Goal: Go to known website: Access a specific website the user already knows

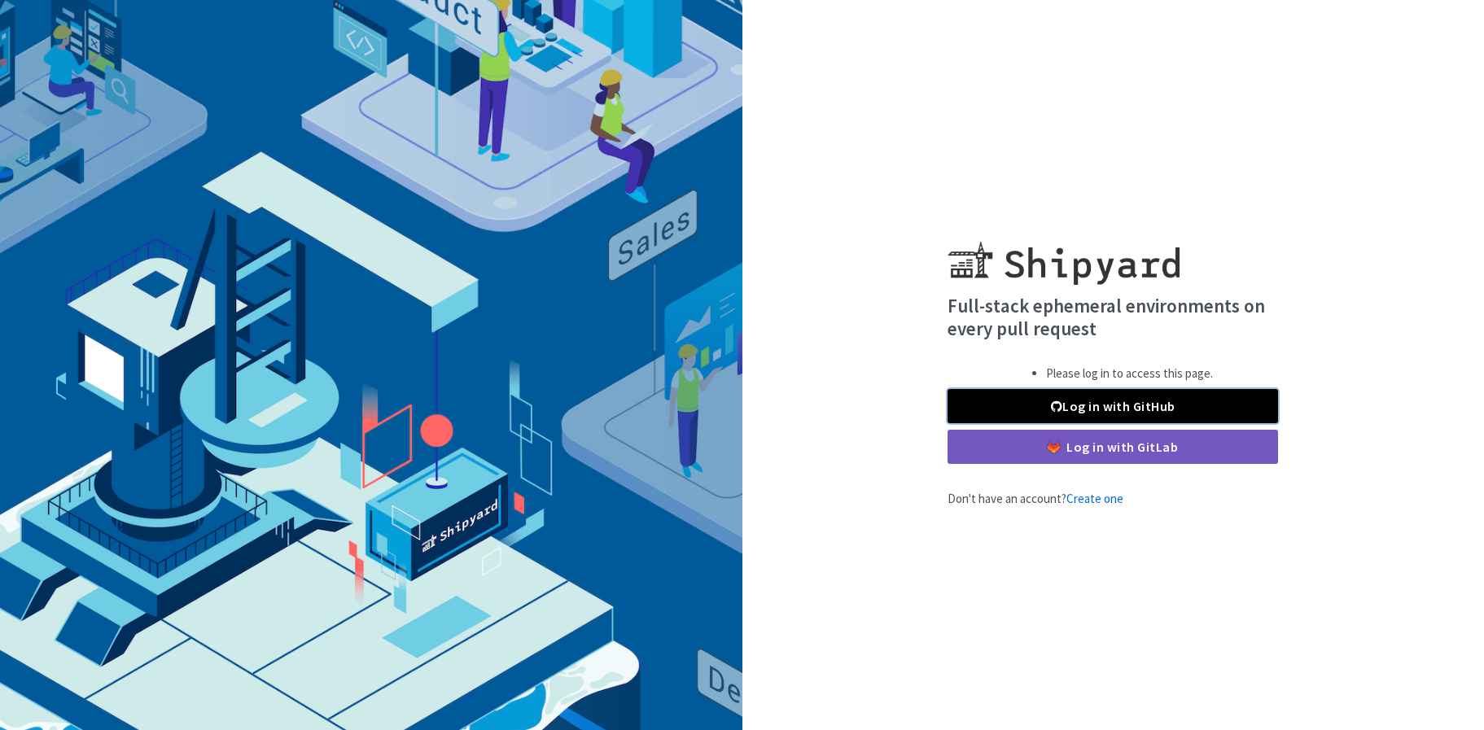
click at [1053, 414] on link "Log in with GitHub" at bounding box center [1113, 406] width 331 height 34
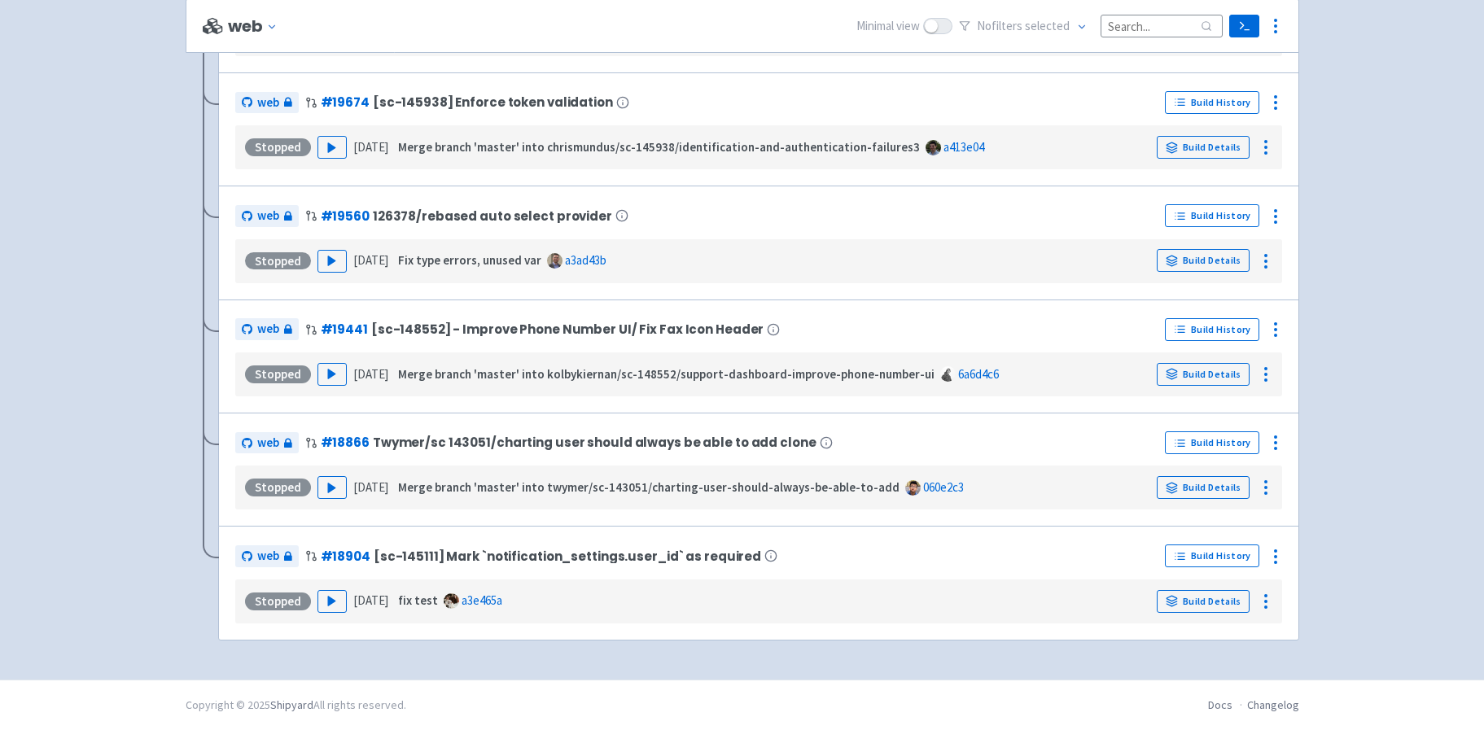
scroll to position [6752, 0]
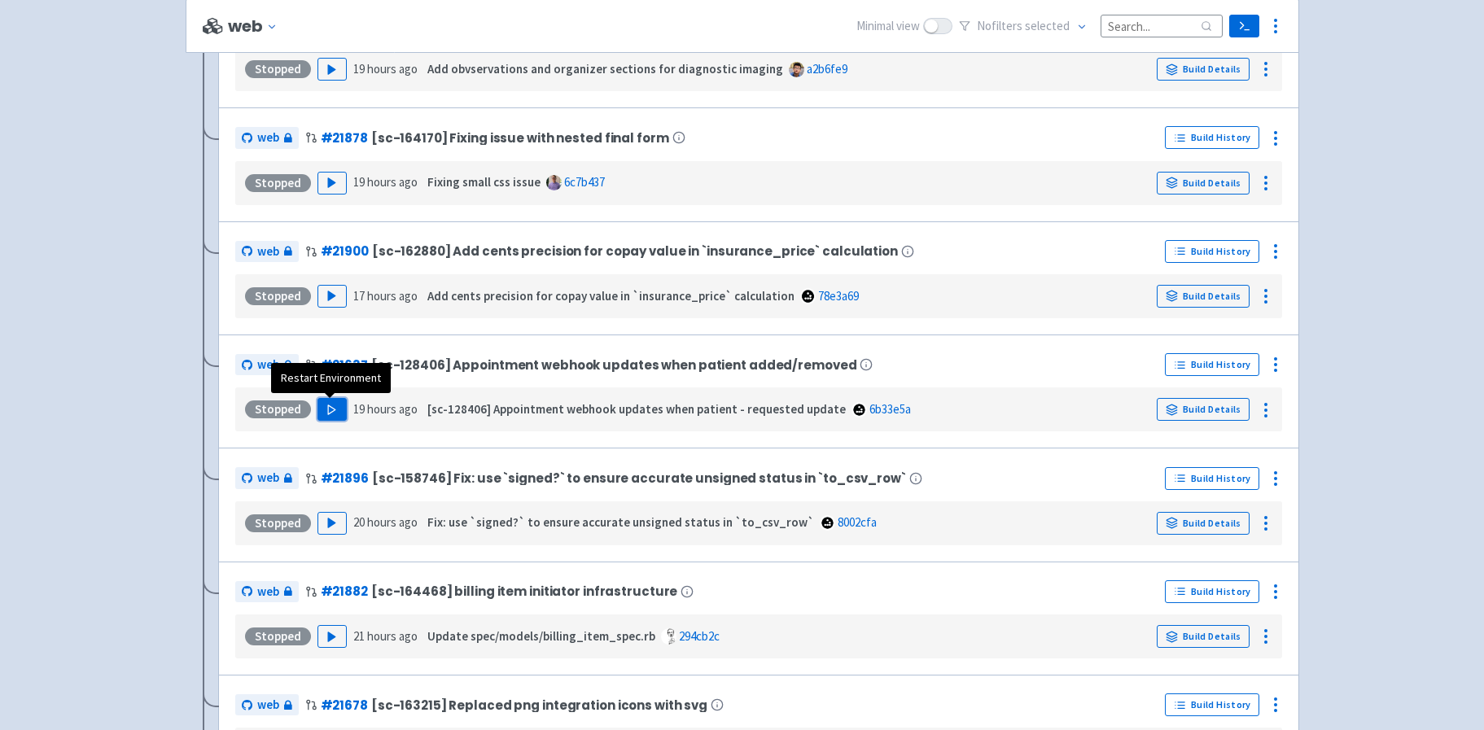
click at [328, 409] on polygon "button" at bounding box center [331, 409] width 7 height 9
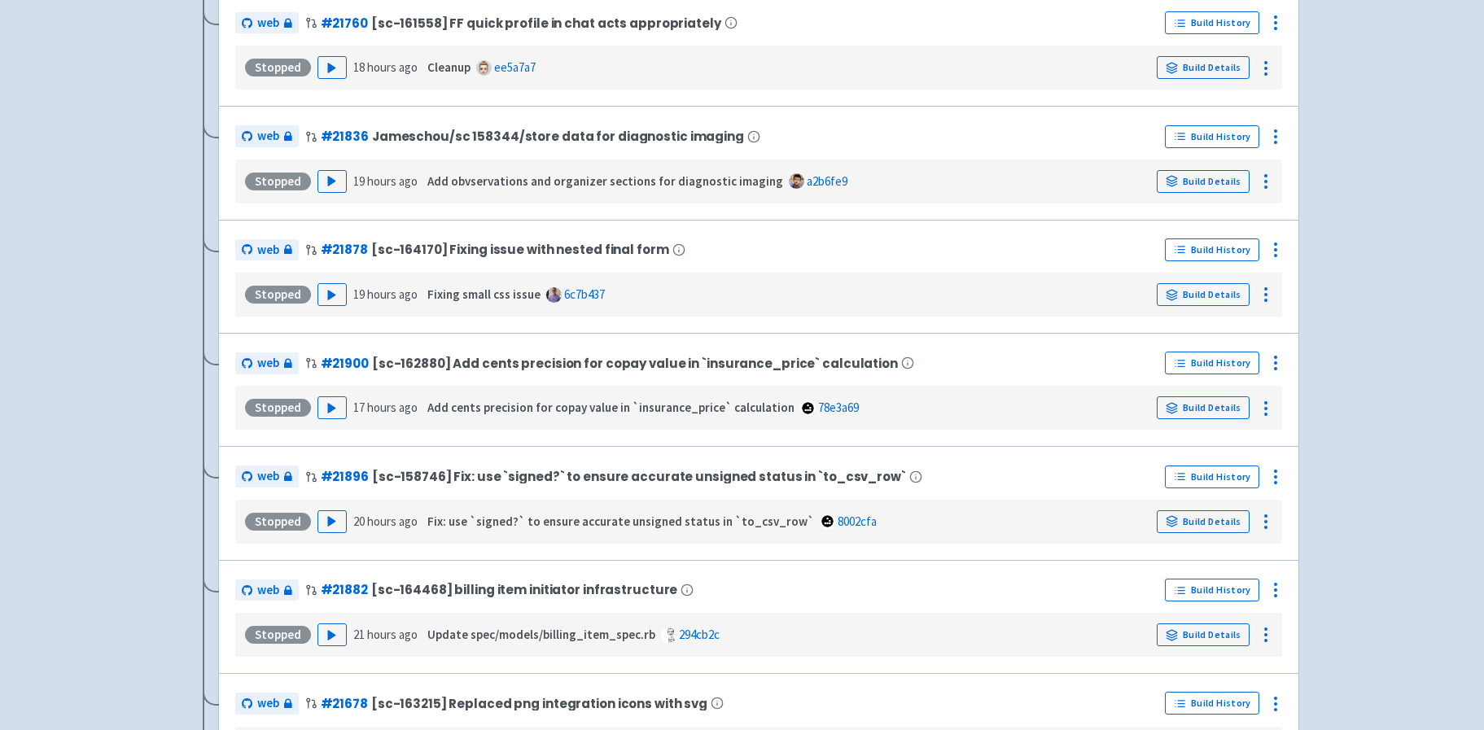
scroll to position [57, 0]
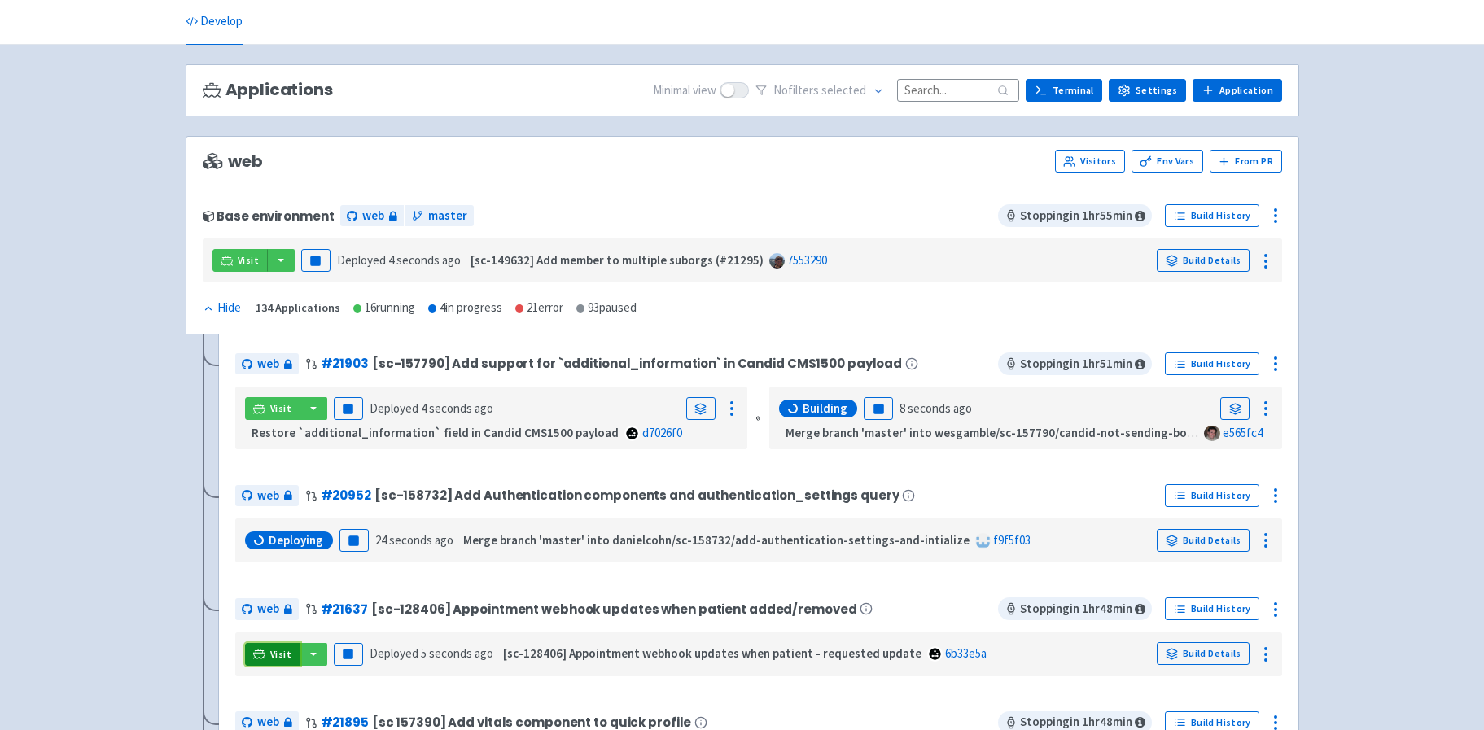
click at [280, 655] on span "Visit" at bounding box center [280, 654] width 21 height 13
